Goal: Task Accomplishment & Management: Manage account settings

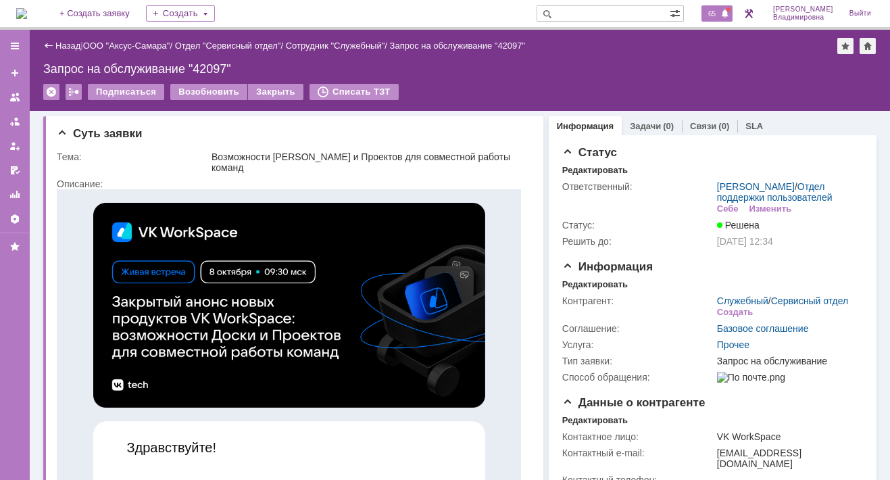
click at [720, 11] on span "65" at bounding box center [712, 13] width 16 height 9
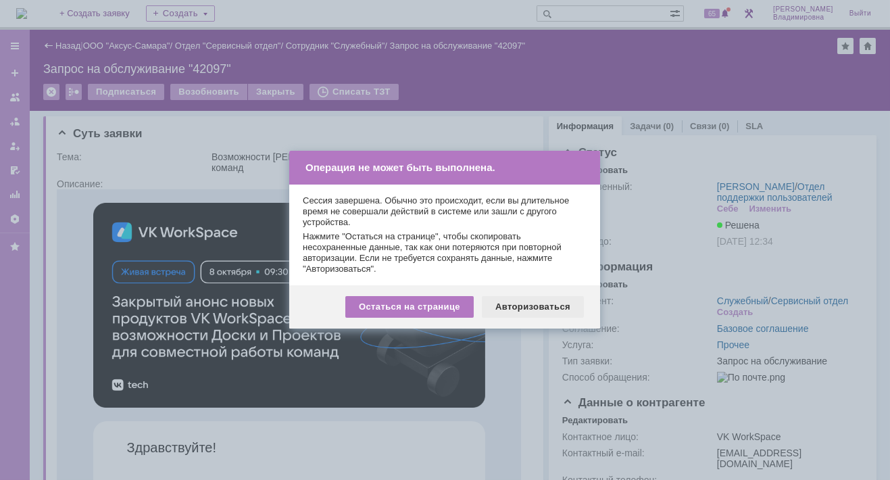
click at [556, 310] on div "Авторизоваться" at bounding box center [533, 307] width 102 height 22
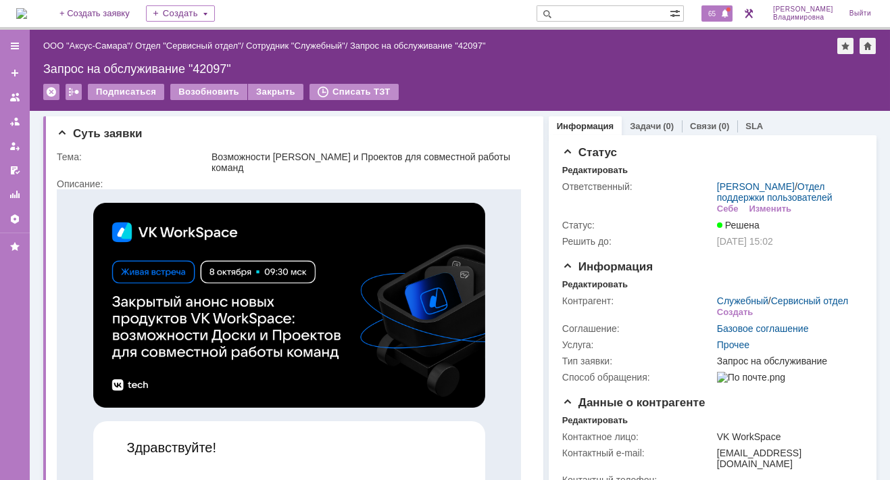
click at [711, 16] on div "65" at bounding box center [717, 13] width 31 height 16
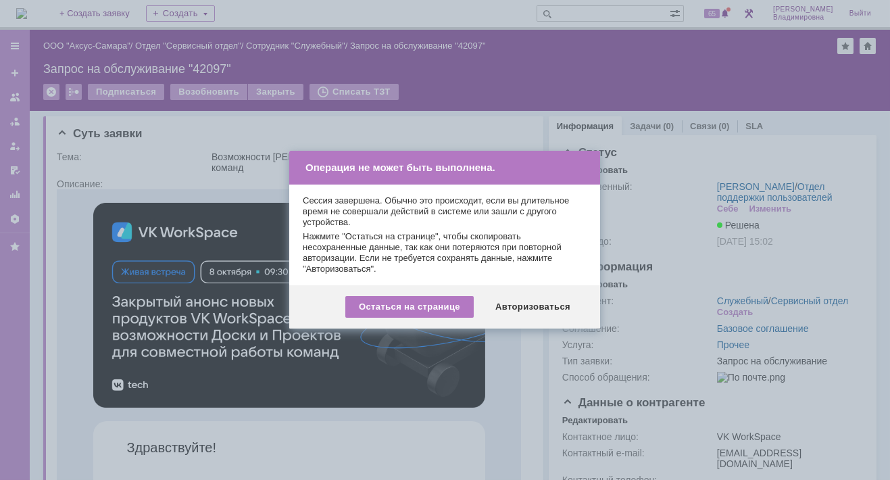
click at [552, 305] on div "Авторизоваться" at bounding box center [533, 307] width 102 height 22
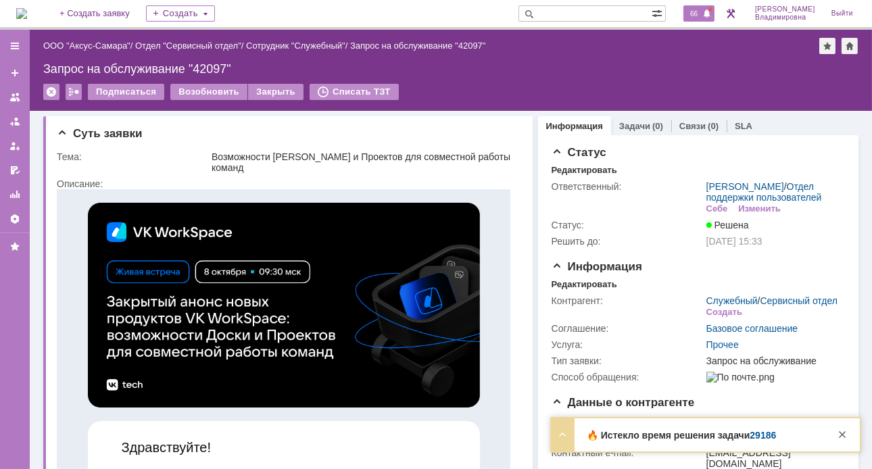
click at [699, 7] on div "66" at bounding box center [698, 13] width 31 height 16
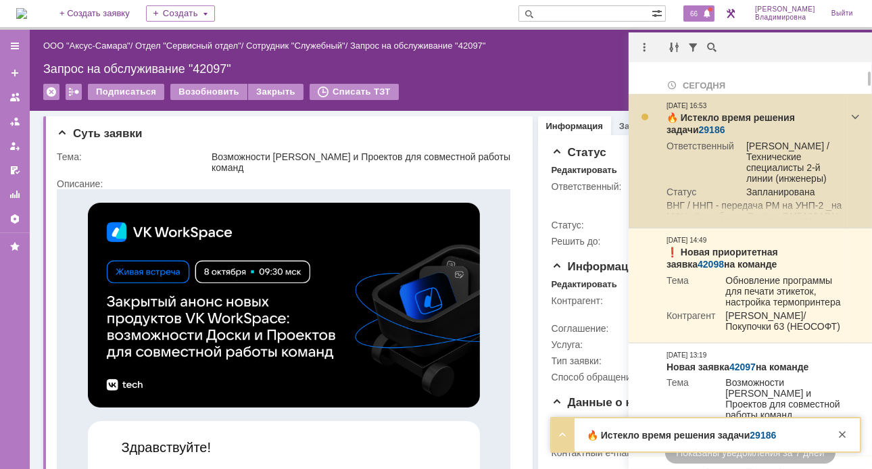
click at [699, 128] on link "29186" at bounding box center [712, 129] width 26 height 11
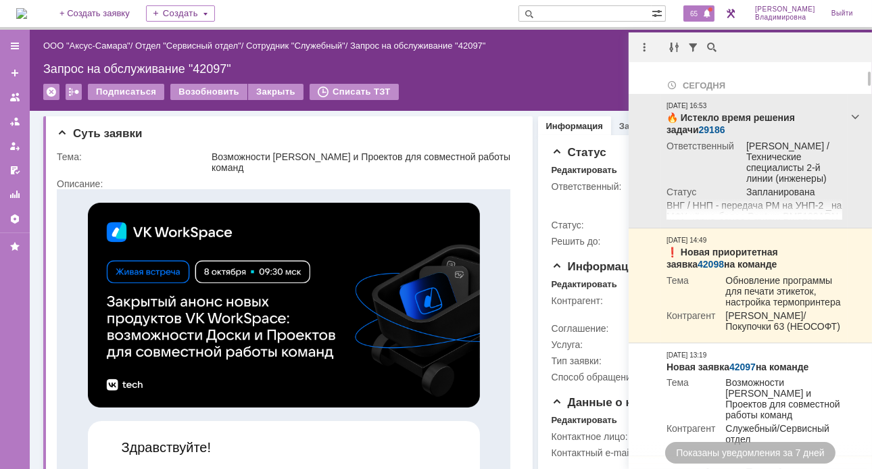
click at [699, 128] on link "29186" at bounding box center [712, 129] width 26 height 11
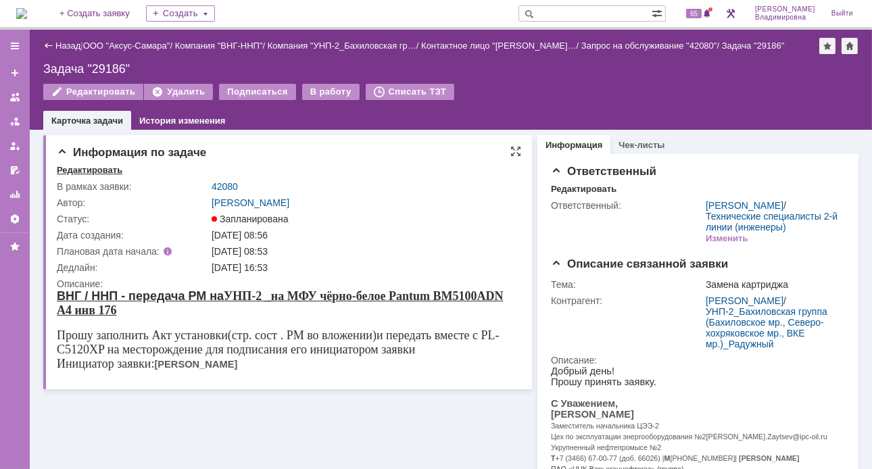
click at [107, 170] on div "Редактировать" at bounding box center [90, 170] width 66 height 11
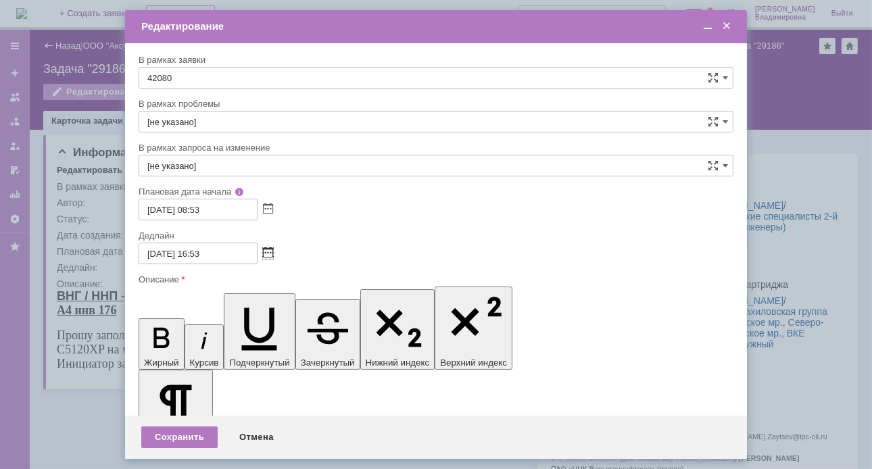
click at [266, 252] on span at bounding box center [268, 253] width 10 height 11
click at [156, 253] on input "02.10.2025 16:53" at bounding box center [198, 254] width 119 height 22
click at [205, 253] on input "03.10.2025 16:53" at bounding box center [198, 254] width 119 height 22
click at [214, 269] on div at bounding box center [436, 268] width 595 height 9
click at [207, 254] on input "03.10.2025 1053" at bounding box center [198, 254] width 119 height 22
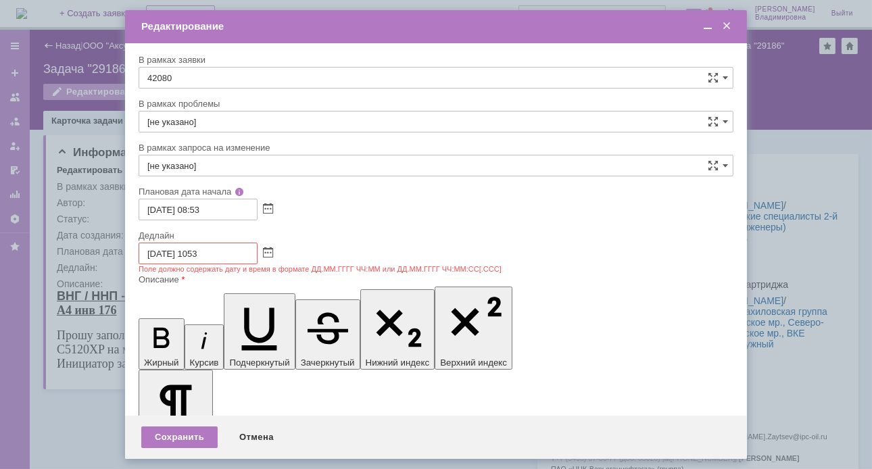
click at [224, 283] on div "Описание" at bounding box center [436, 280] width 595 height 13
click at [214, 255] on input "03.10.2025 1053" at bounding box center [198, 254] width 119 height 22
click at [272, 251] on span at bounding box center [268, 253] width 10 height 11
click at [341, 223] on div at bounding box center [436, 224] width 595 height 9
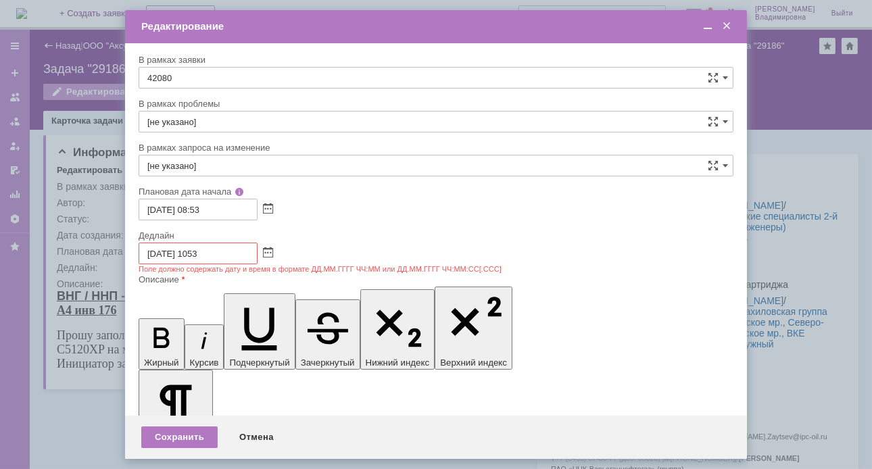
click at [201, 253] on input "03.10.2025 1053" at bounding box center [198, 254] width 119 height 22
type input "03.10.2025 10:53"
click at [170, 443] on div "Сохранить" at bounding box center [179, 437] width 76 height 22
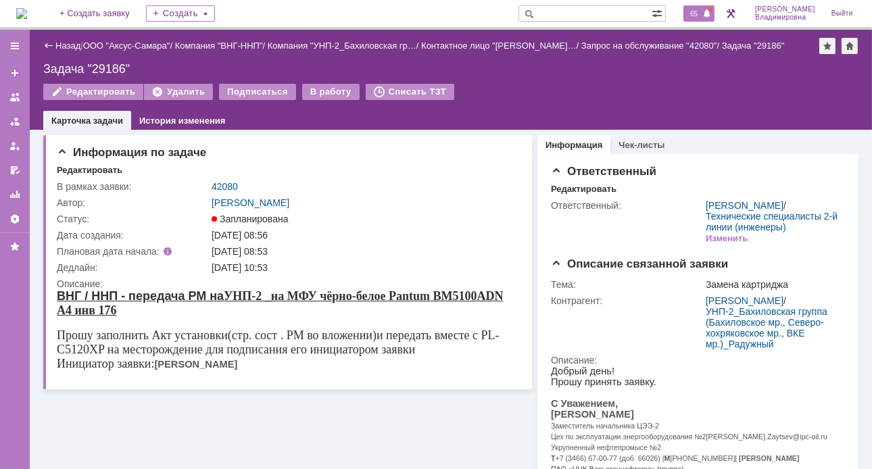
click at [702, 11] on span "65" at bounding box center [694, 13] width 16 height 9
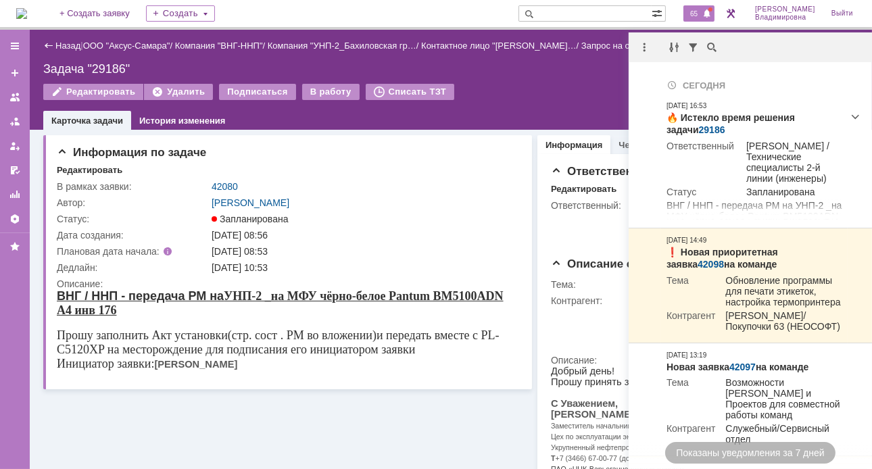
click at [695, 7] on div "65" at bounding box center [698, 13] width 31 height 16
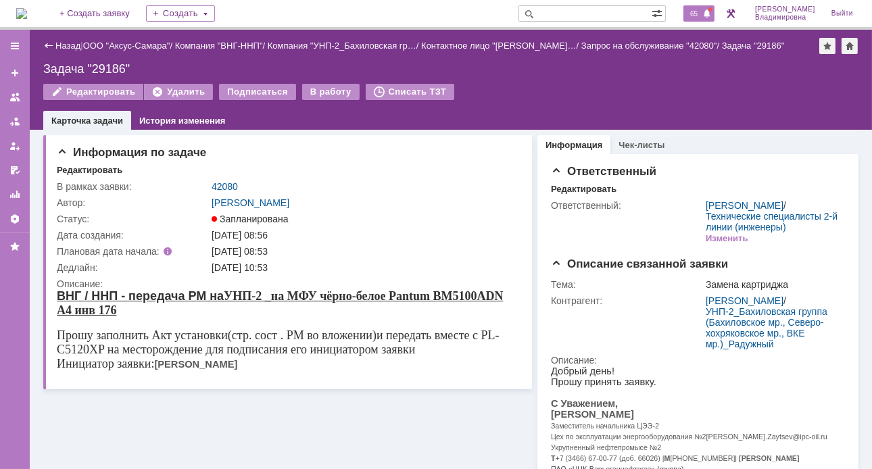
click at [702, 15] on span "65" at bounding box center [694, 13] width 16 height 9
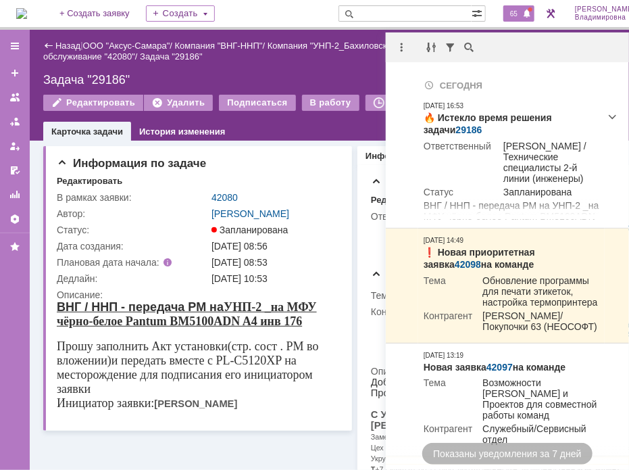
click at [529, 44] on div at bounding box center [507, 47] width 243 height 30
click at [264, 166] on div "Информация по задаче" at bounding box center [199, 164] width 285 height 14
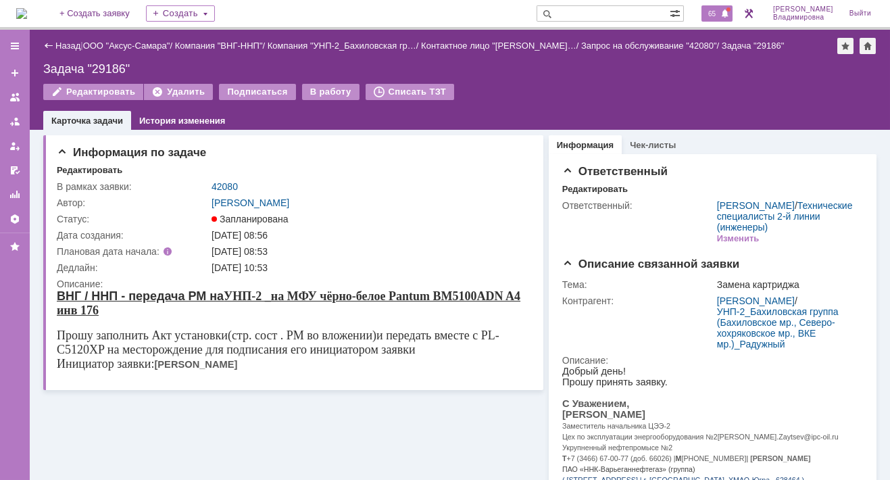
click at [720, 16] on span "65" at bounding box center [712, 13] width 16 height 9
